Goal: Task Accomplishment & Management: Complete application form

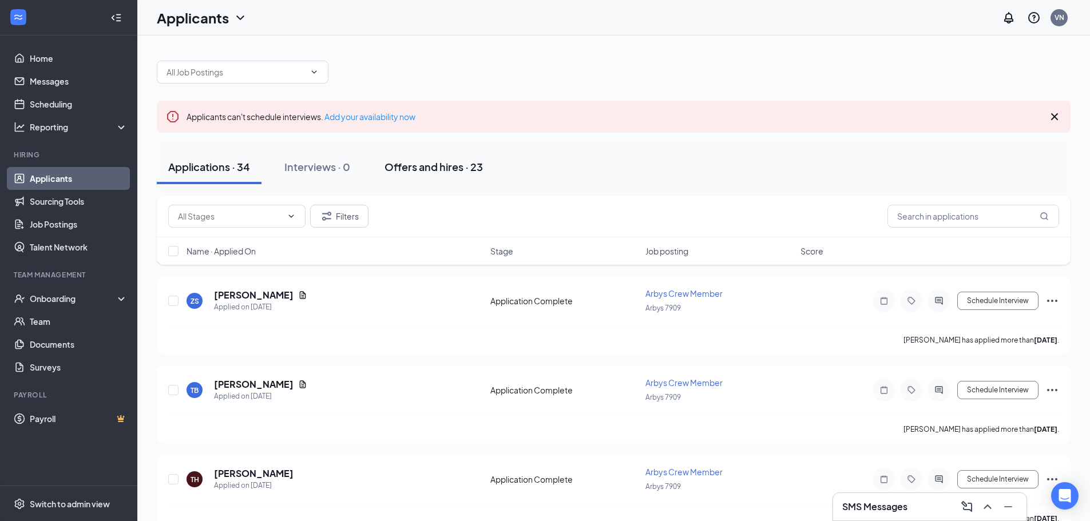
click at [388, 165] on div "Offers and hires · 23" at bounding box center [434, 167] width 98 height 14
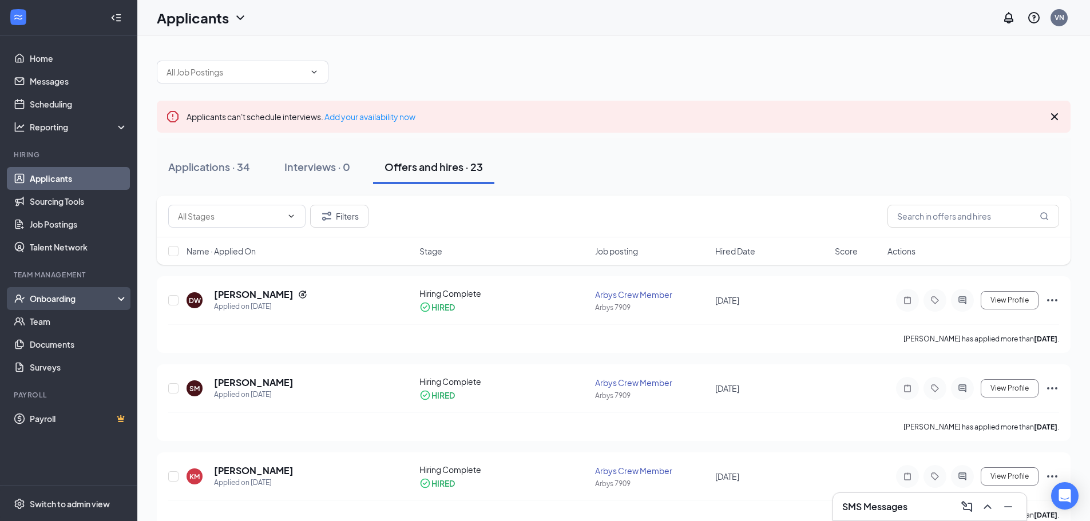
click at [73, 307] on div "Onboarding" at bounding box center [68, 298] width 137 height 23
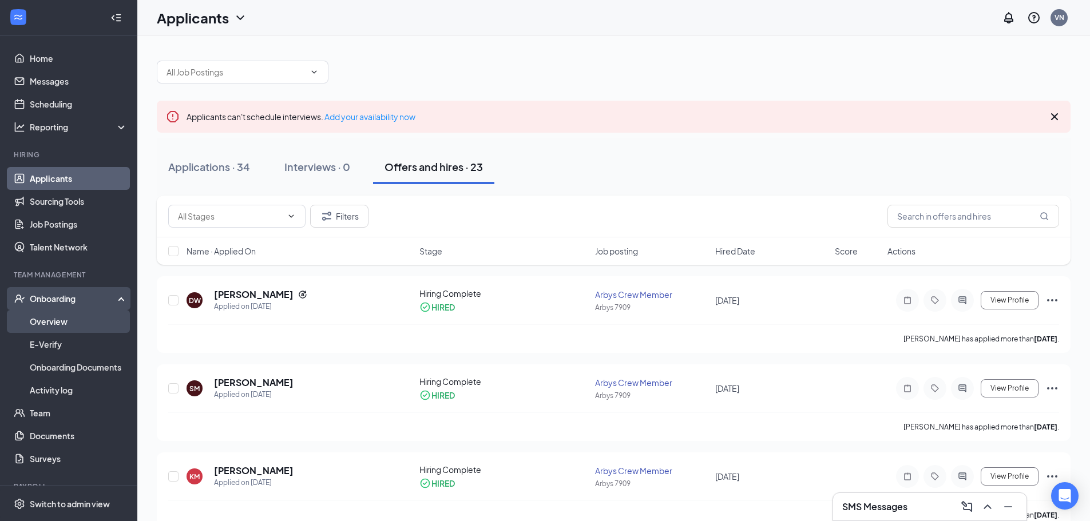
click at [69, 325] on link "Overview" at bounding box center [79, 321] width 98 height 23
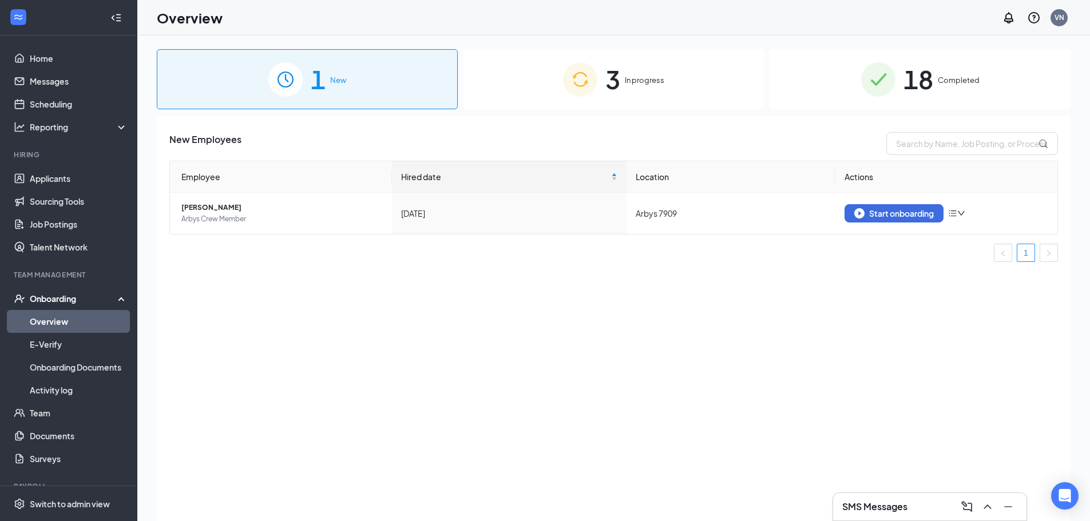
click at [650, 60] on div "3 In progress" at bounding box center [614, 79] width 301 height 60
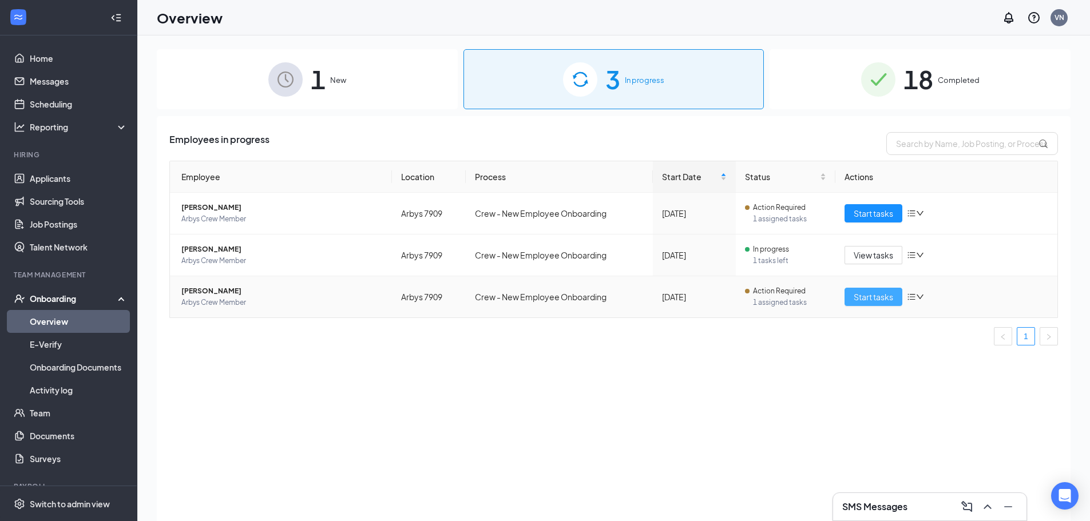
click at [857, 295] on span "Start tasks" at bounding box center [873, 297] width 39 height 13
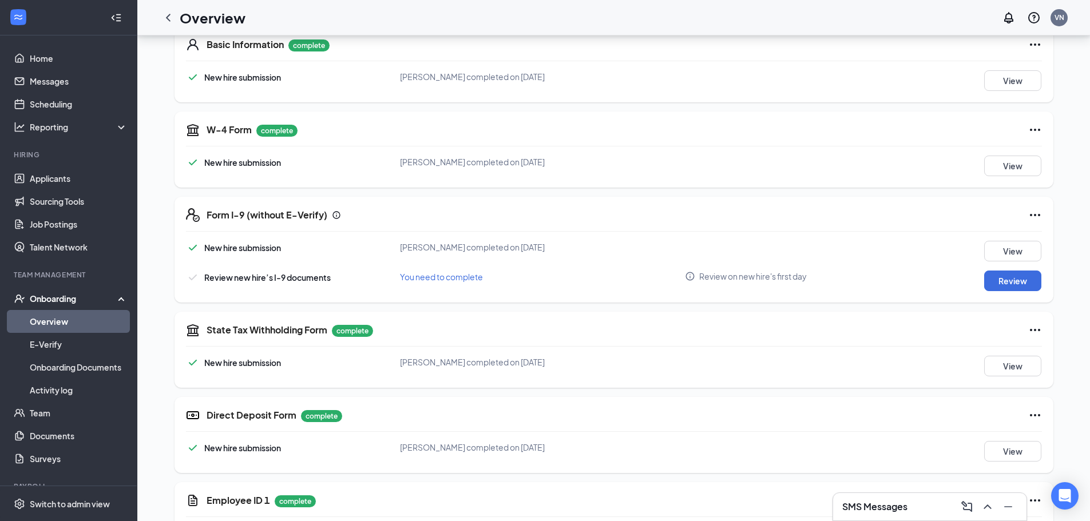
scroll to position [191, 0]
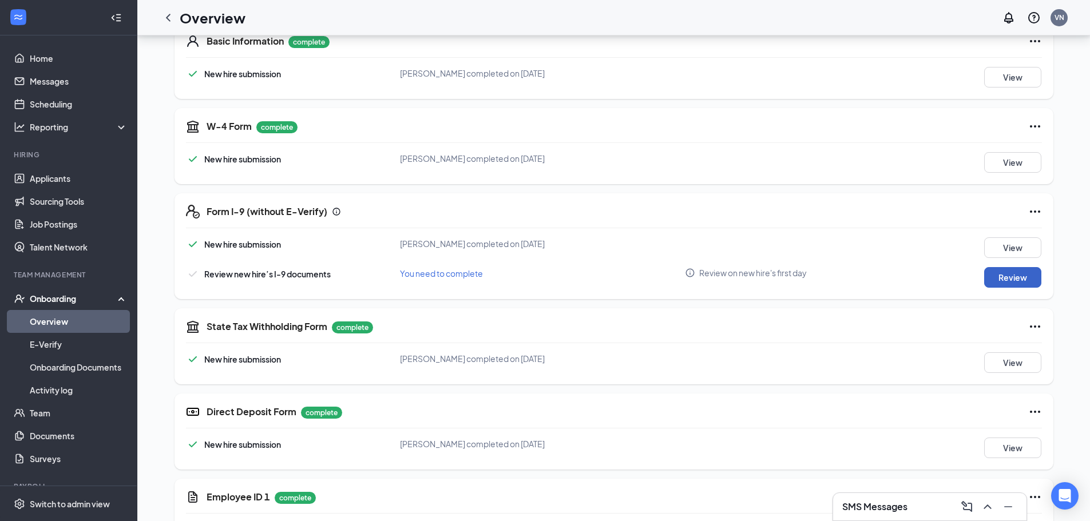
click at [994, 282] on button "Review" at bounding box center [1013, 277] width 57 height 21
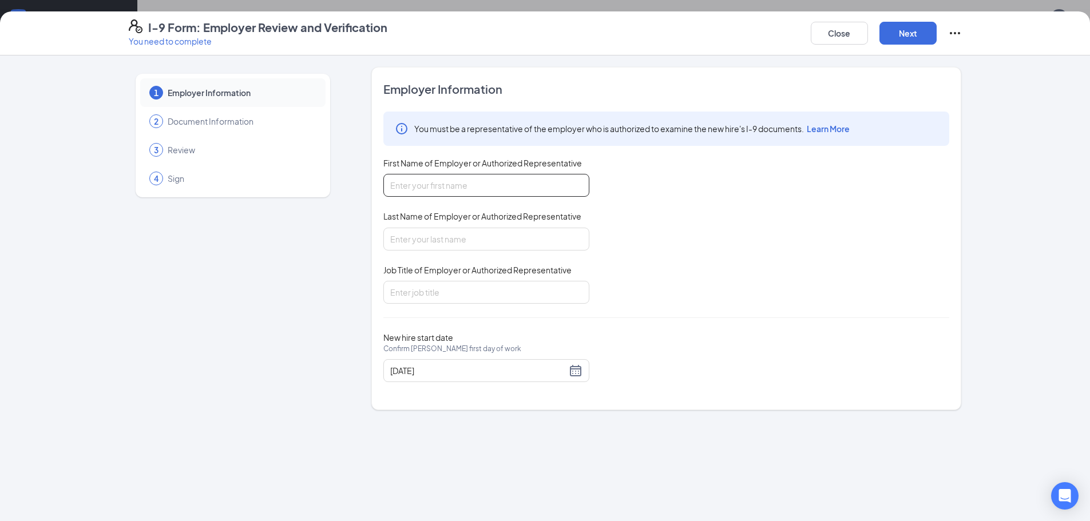
click at [489, 187] on input "First Name of Employer or Authorized Representative" at bounding box center [487, 185] width 206 height 23
type input "[PERSON_NAME]"
click at [479, 244] on input "Last Name of Employer or Authorized Representative" at bounding box center [487, 239] width 206 height 23
type input "[PERSON_NAME]"
click at [468, 294] on input "Job Title of Employer or Authorized Representative" at bounding box center [487, 292] width 206 height 23
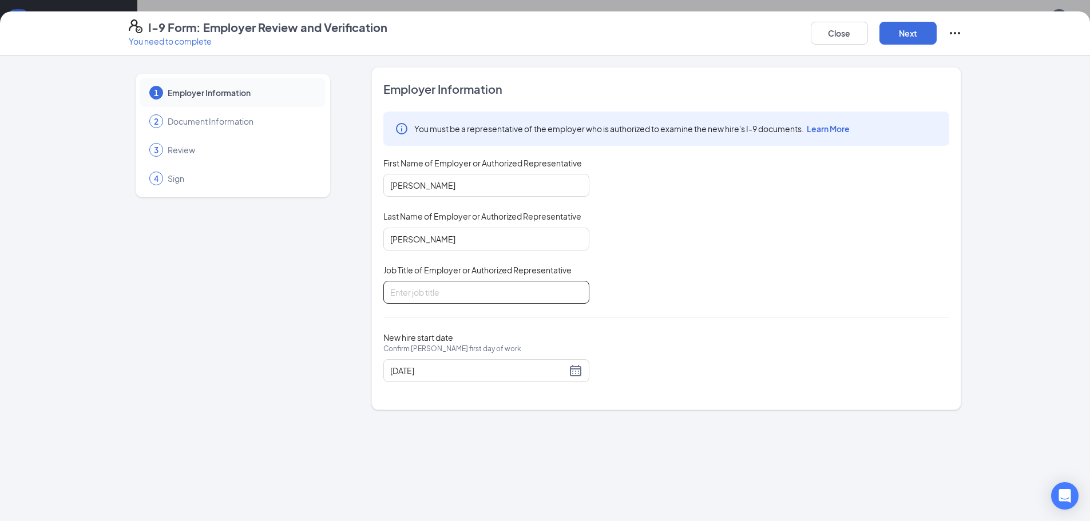
type input "General Manager"
click at [919, 34] on button "Next" at bounding box center [908, 33] width 57 height 23
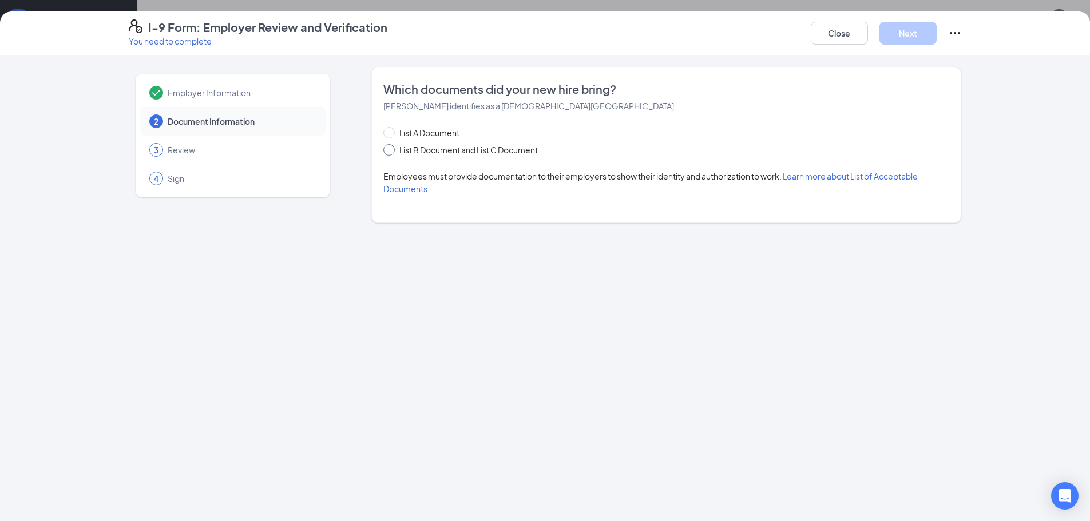
click at [392, 152] on span at bounding box center [389, 149] width 11 height 11
click at [392, 152] on input "List B Document and List C Document" at bounding box center [388, 148] width 8 height 8
radio input "true"
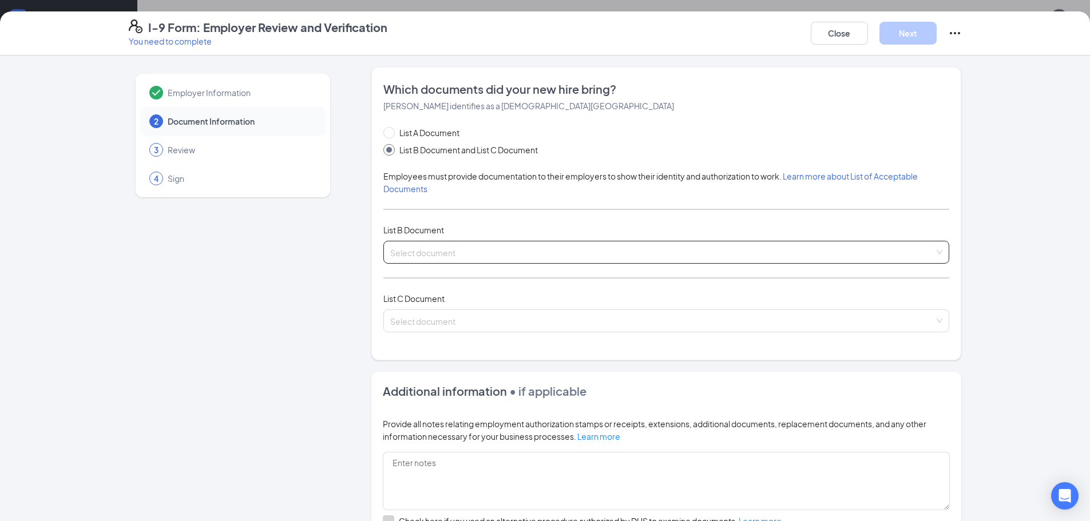
click at [429, 254] on input "search" at bounding box center [662, 250] width 544 height 17
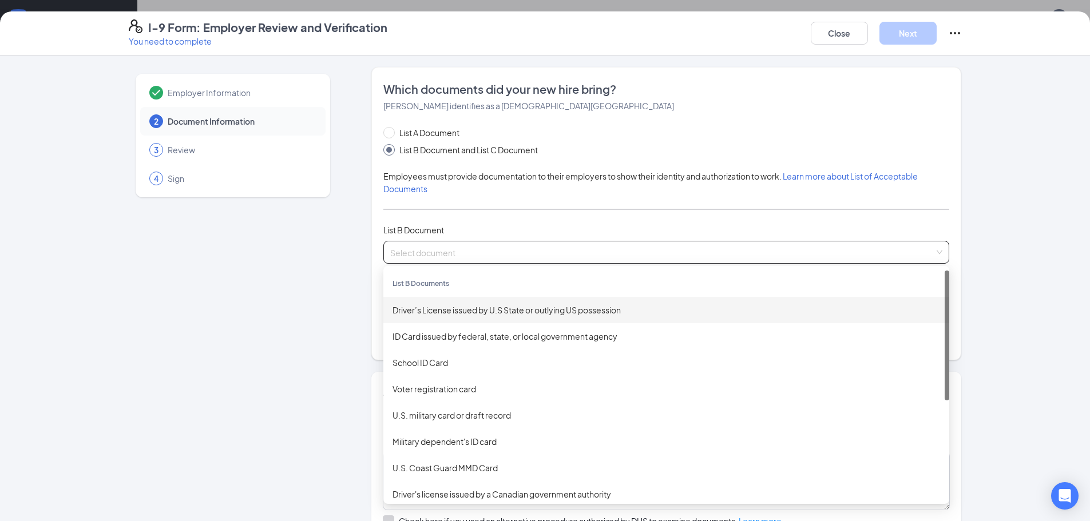
click at [458, 307] on div "Driver’s License issued by U.S State or outlying US possession" at bounding box center [667, 310] width 548 height 13
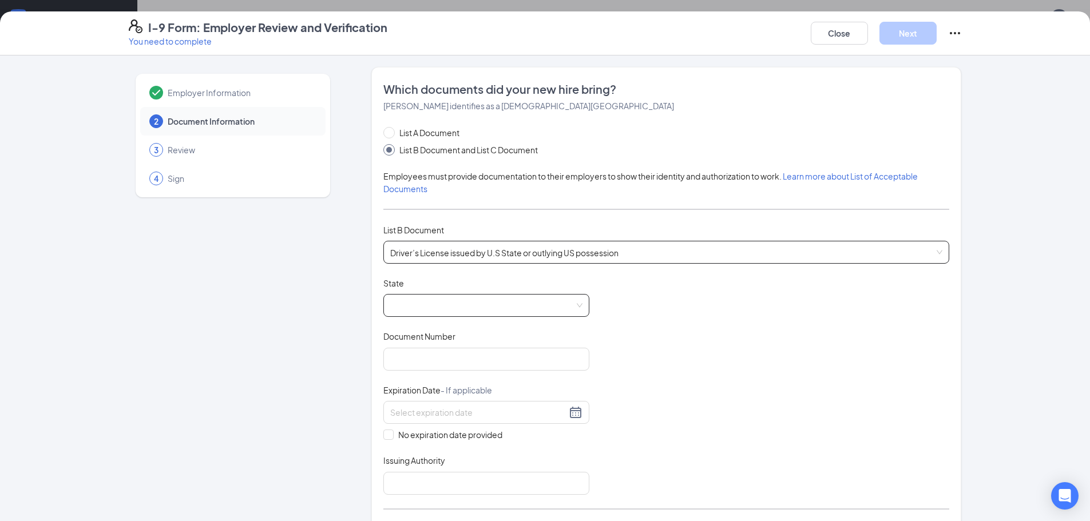
click at [478, 306] on span at bounding box center [486, 306] width 192 height 22
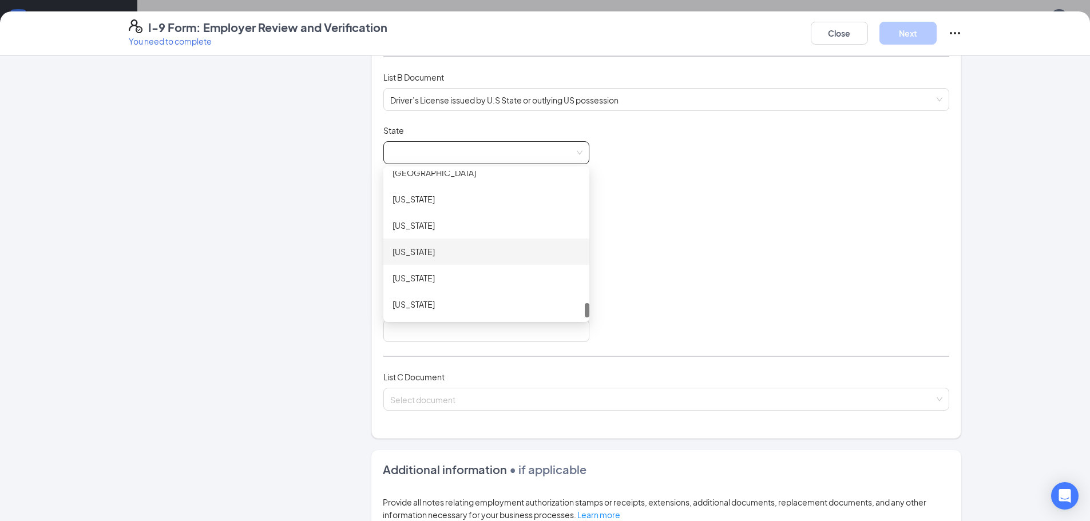
scroll to position [1251, 0]
click at [455, 228] on div "[US_STATE]" at bounding box center [487, 223] width 188 height 13
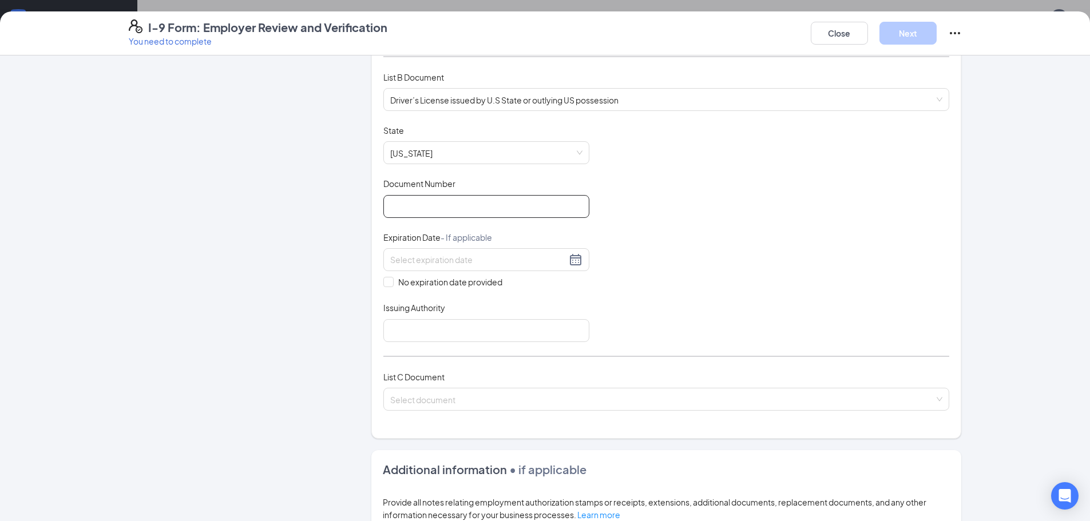
click at [459, 196] on input "Document Number" at bounding box center [487, 206] width 206 height 23
type input "A62747099"
click at [488, 252] on div at bounding box center [487, 259] width 206 height 23
click at [519, 287] on button "button" at bounding box center [515, 285] width 13 height 23
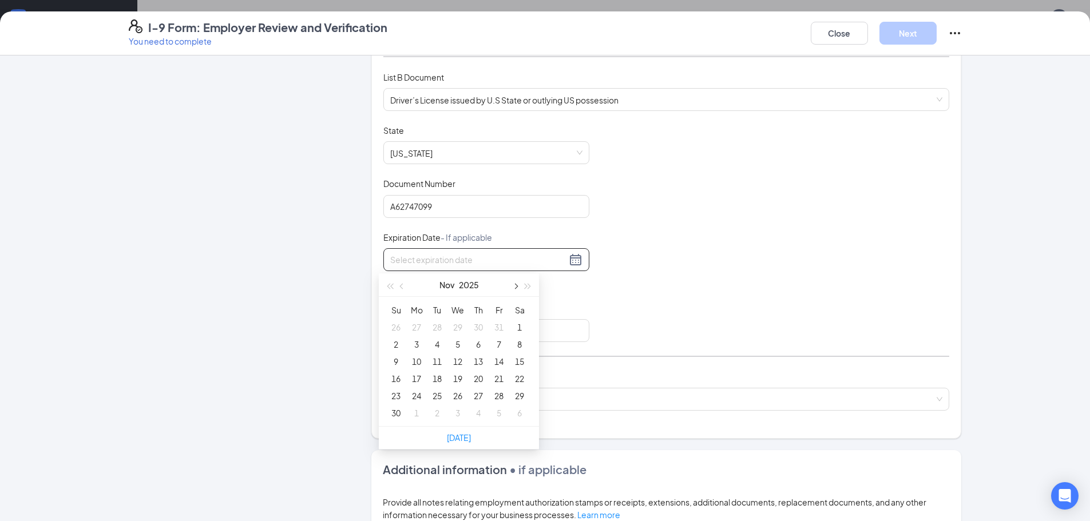
click at [519, 287] on button "button" at bounding box center [515, 285] width 13 height 23
type input "[DATE]"
click at [414, 400] on div "26" at bounding box center [417, 396] width 14 height 14
click at [447, 334] on input "Issuing Authority" at bounding box center [487, 330] width 206 height 23
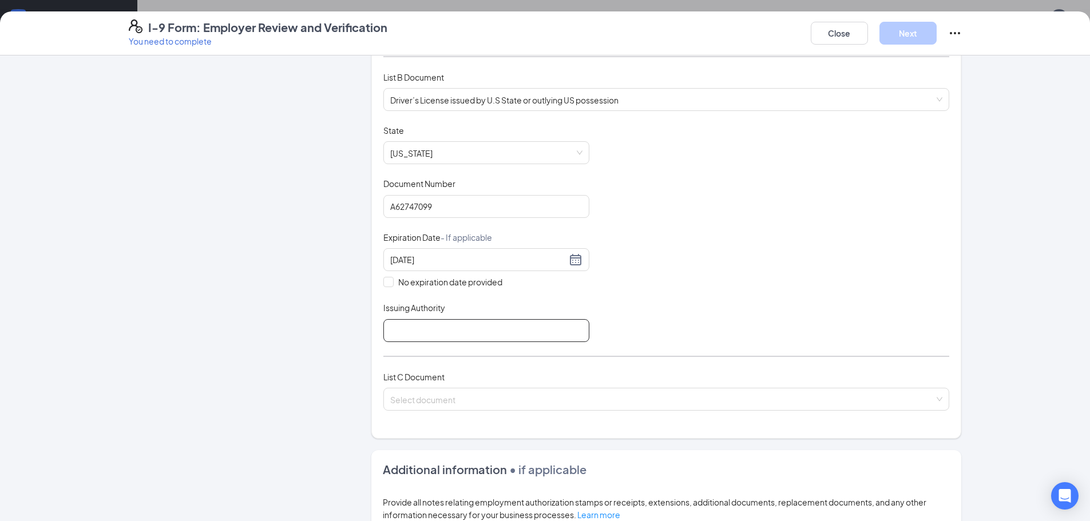
type input "va"
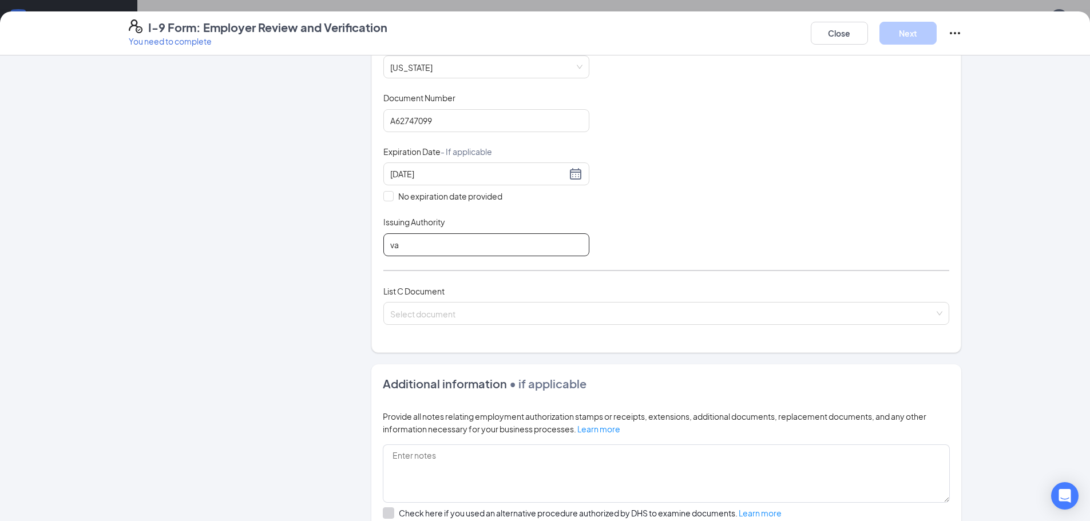
scroll to position [267, 0]
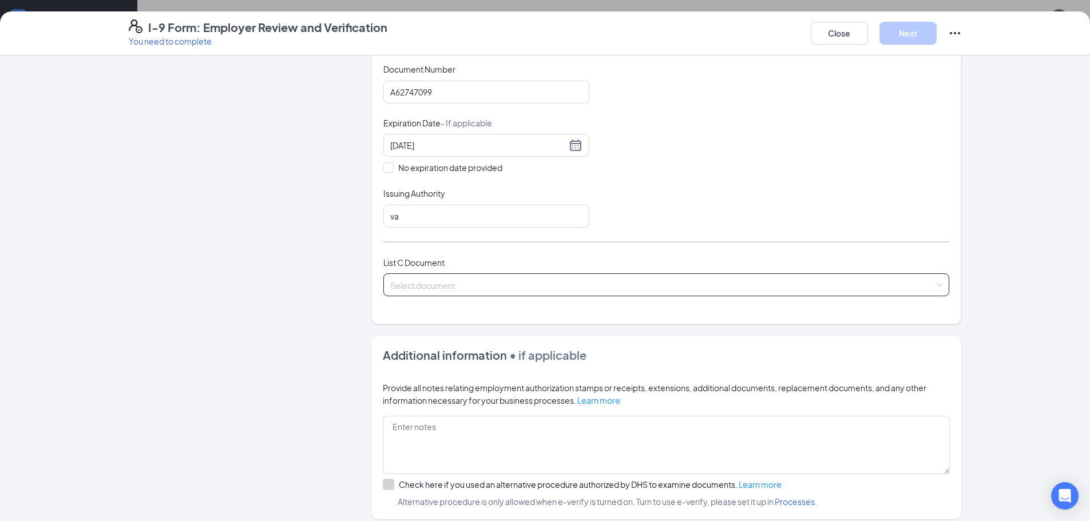
click at [493, 286] on input "search" at bounding box center [662, 282] width 544 height 17
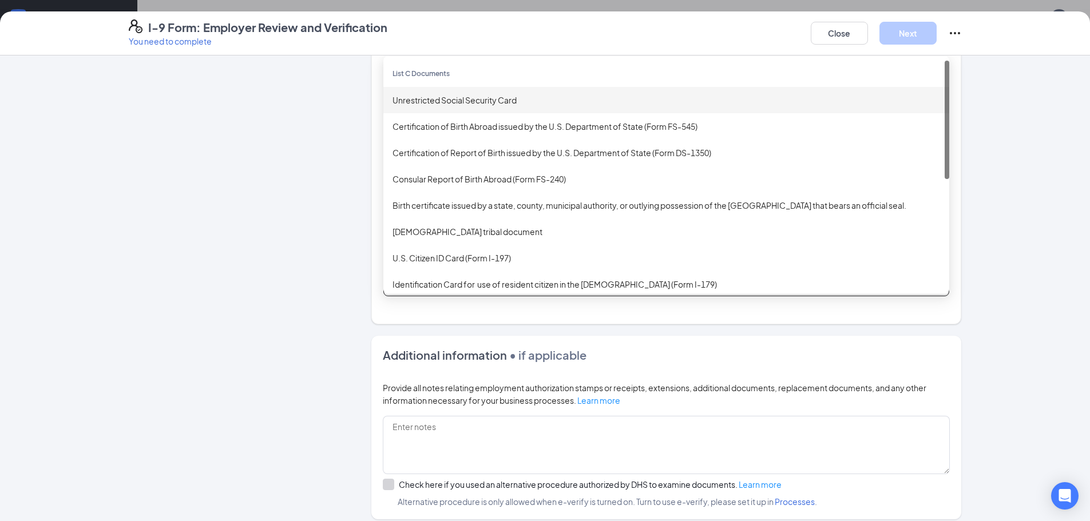
click at [486, 97] on div "Unrestricted Social Security Card" at bounding box center [667, 100] width 548 height 13
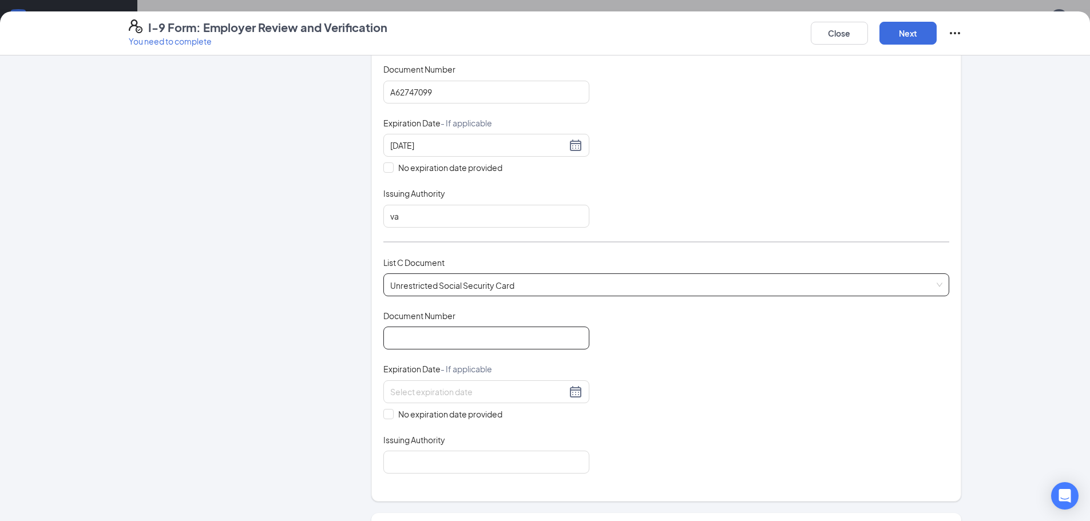
click at [446, 338] on input "Document Number" at bounding box center [487, 338] width 206 height 23
type input "223711224"
click at [388, 418] on span at bounding box center [389, 414] width 10 height 10
click at [388, 417] on input "No expiration date provided" at bounding box center [388, 413] width 8 height 8
checkbox input "true"
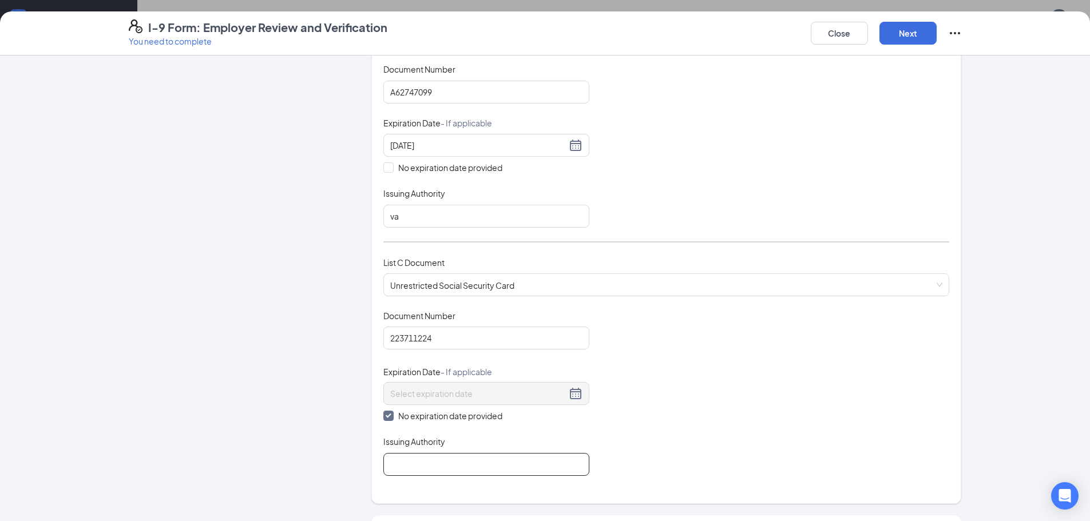
click at [409, 461] on input "Issuing Authority" at bounding box center [487, 464] width 206 height 23
type input "commonwealth of [US_STATE]"
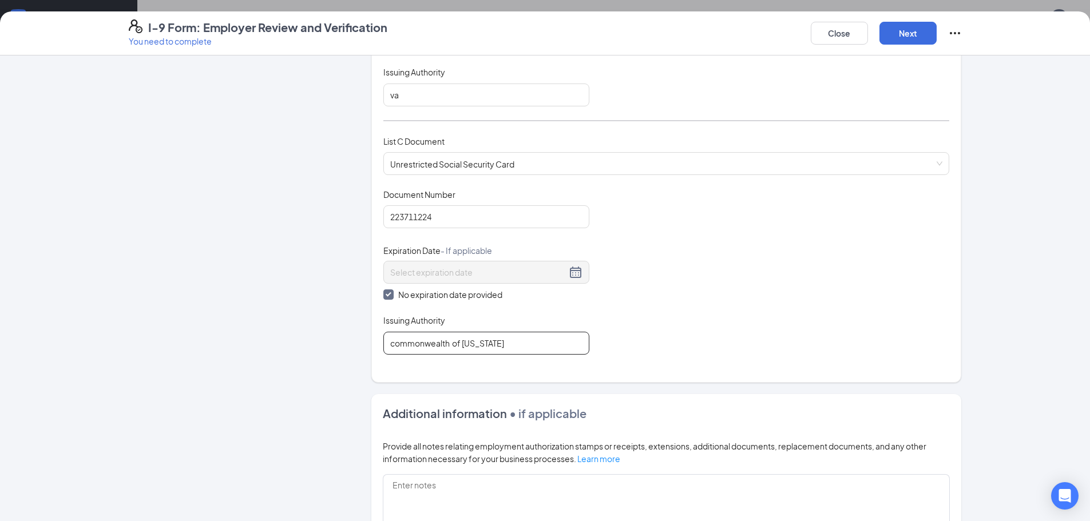
scroll to position [375, 0]
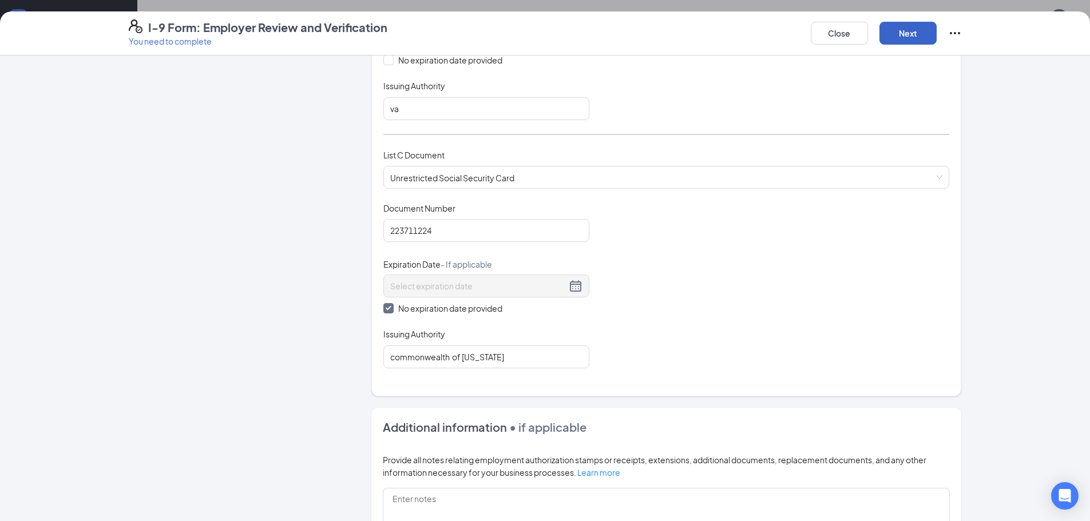
click at [919, 35] on button "Next" at bounding box center [908, 33] width 57 height 23
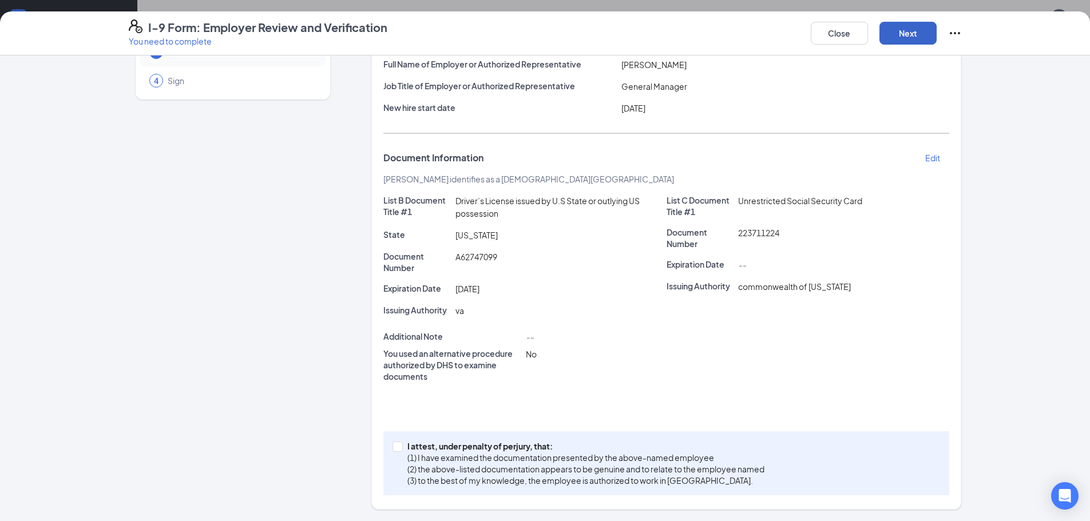
scroll to position [98, 0]
click at [393, 449] on input "I attest, under penalty of [PERSON_NAME], that: (1) I have examined the documen…" at bounding box center [397, 446] width 8 height 8
checkbox input "true"
click at [897, 32] on button "Next" at bounding box center [908, 33] width 57 height 23
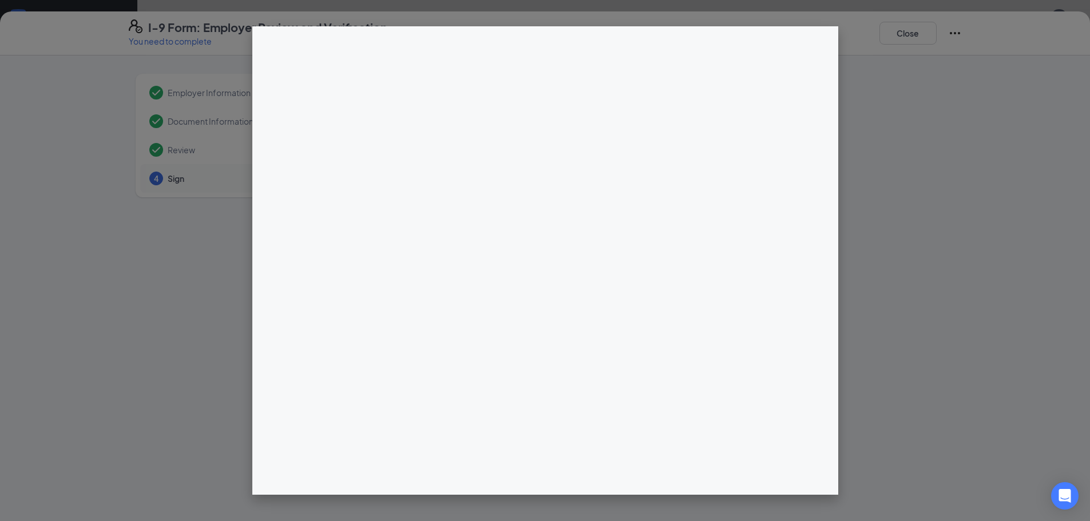
scroll to position [443, 0]
click at [947, 135] on div at bounding box center [545, 260] width 1090 height 521
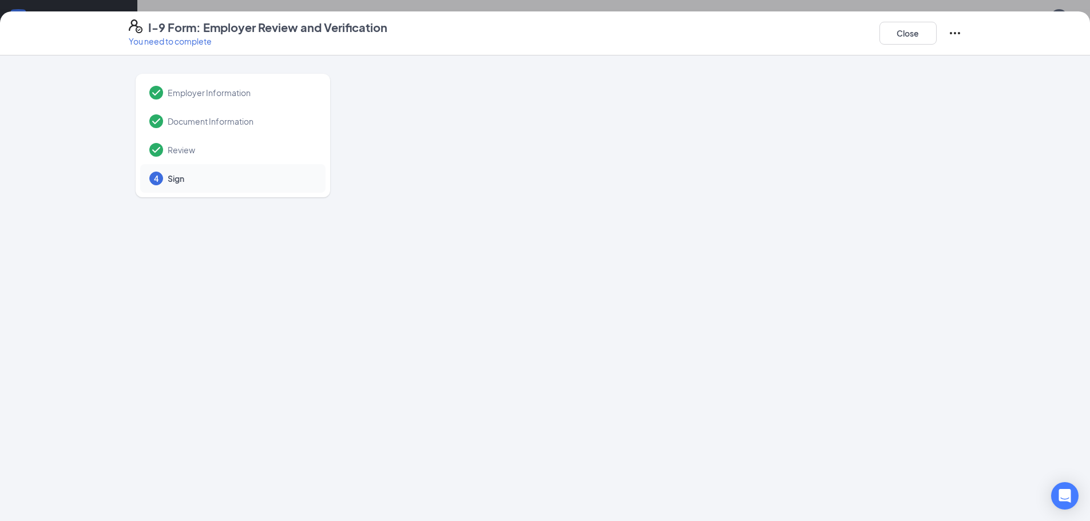
scroll to position [15, 0]
click at [900, 39] on button "Close" at bounding box center [908, 33] width 57 height 23
click at [912, 35] on button "Close" at bounding box center [908, 33] width 57 height 23
click at [913, 31] on button "Close" at bounding box center [908, 33] width 57 height 23
